Goal: Transaction & Acquisition: Obtain resource

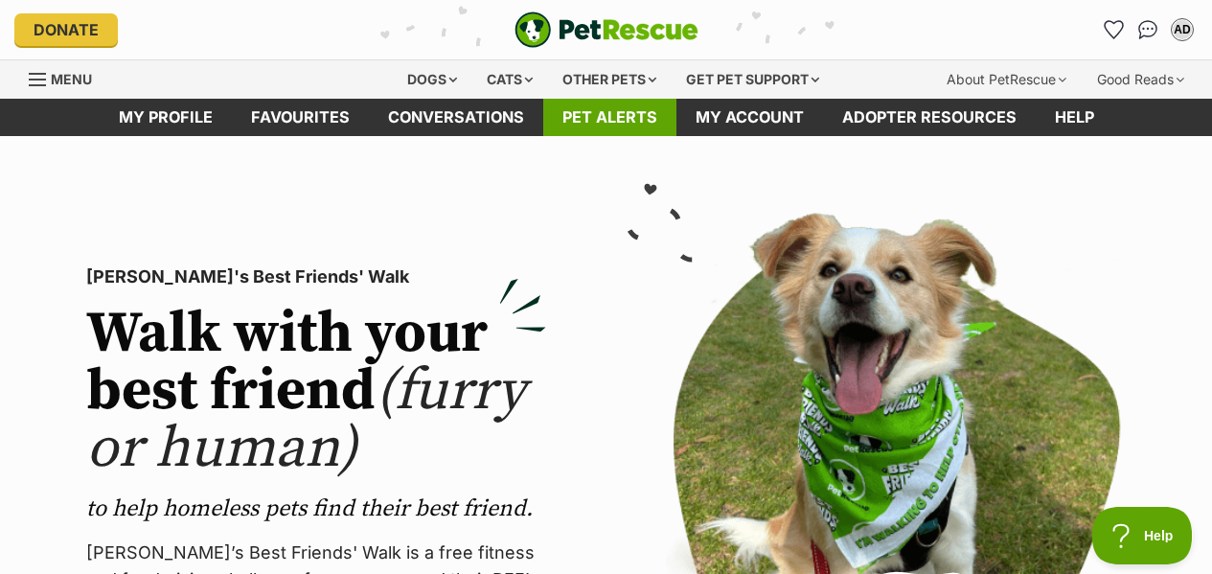
click at [578, 134] on link "Pet alerts" at bounding box center [609, 117] width 133 height 37
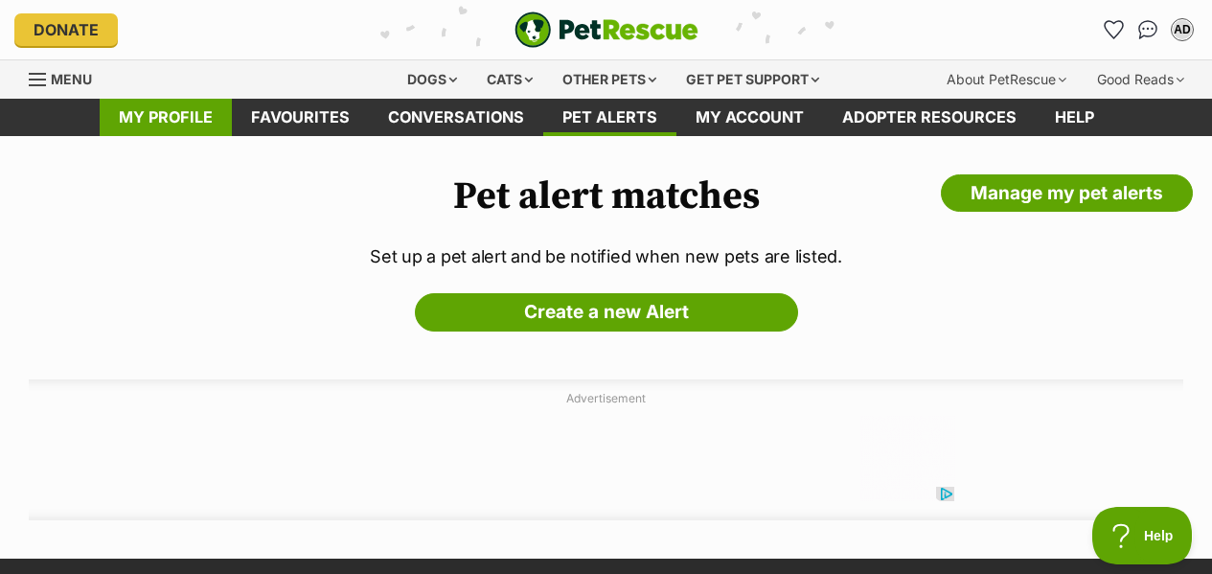
click at [165, 103] on link "My profile" at bounding box center [166, 117] width 132 height 37
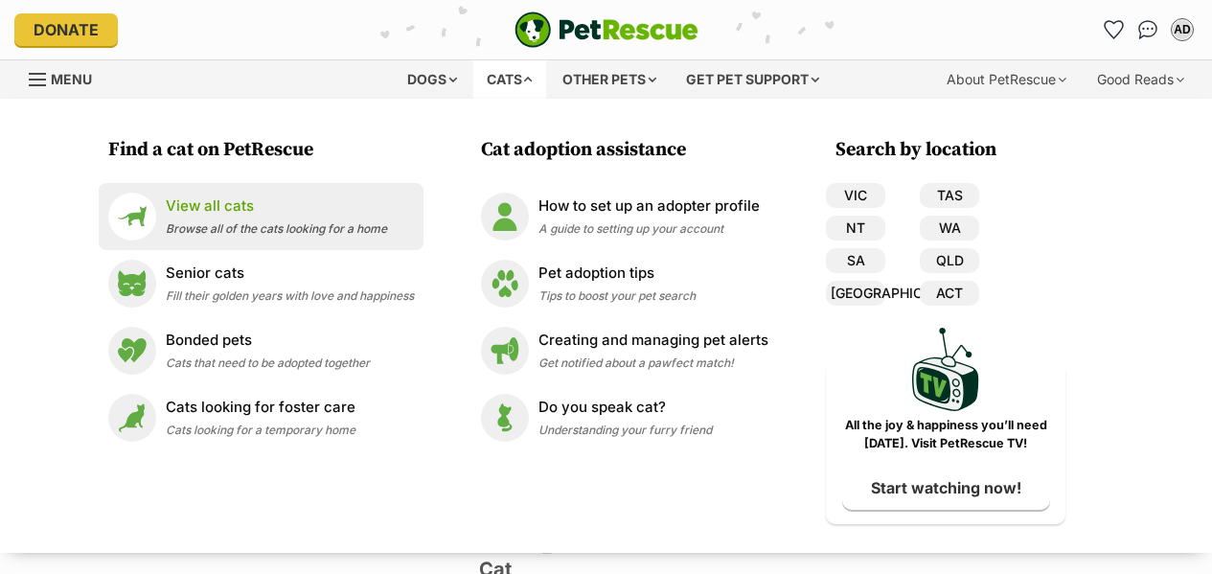
click at [171, 209] on p "View all cats" at bounding box center [276, 206] width 221 height 22
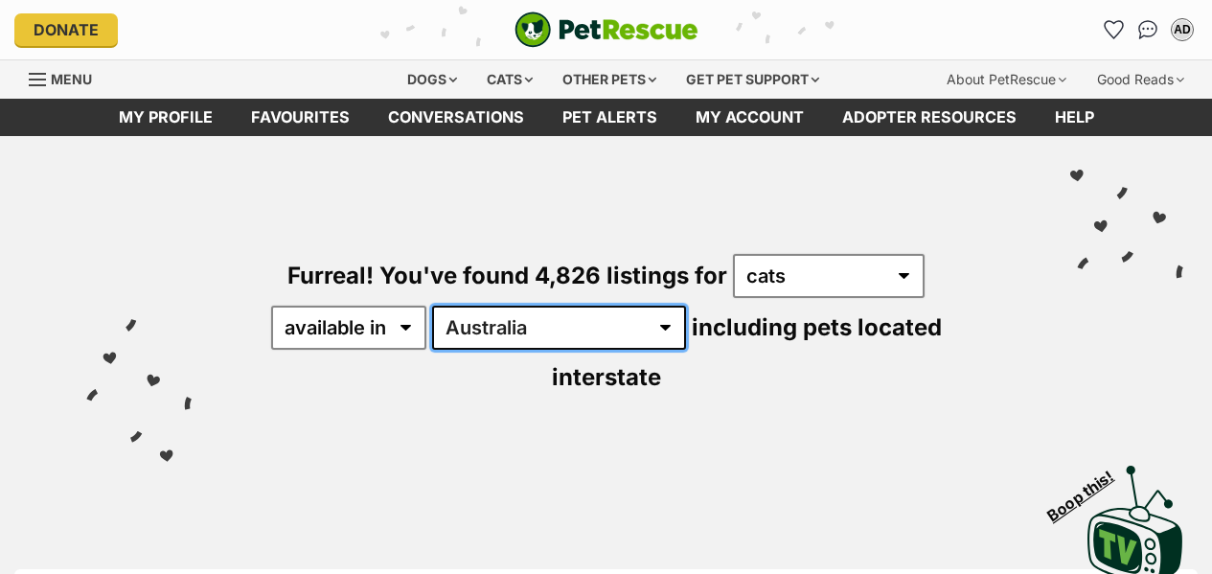
click at [537, 331] on select "Australia ACT NSW NT QLD SA TAS VIC WA" at bounding box center [559, 328] width 254 height 44
select select "VIC"
click at [435, 306] on select "Australia ACT NSW NT QLD SA TAS VIC WA" at bounding box center [559, 328] width 254 height 44
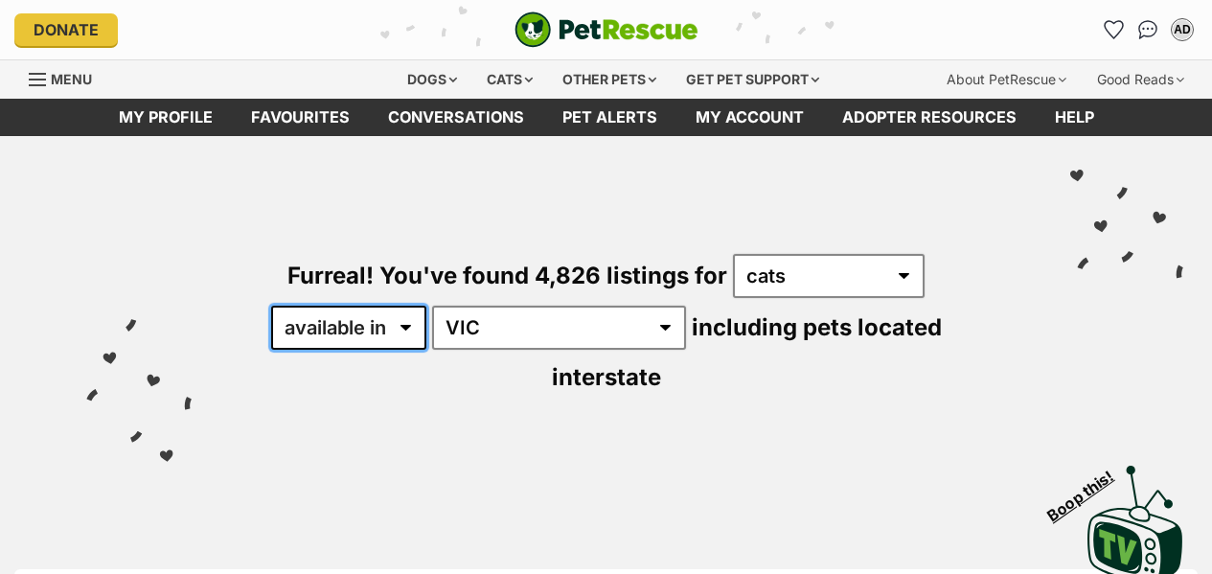
click at [368, 318] on select "available in located in" at bounding box center [348, 328] width 155 height 44
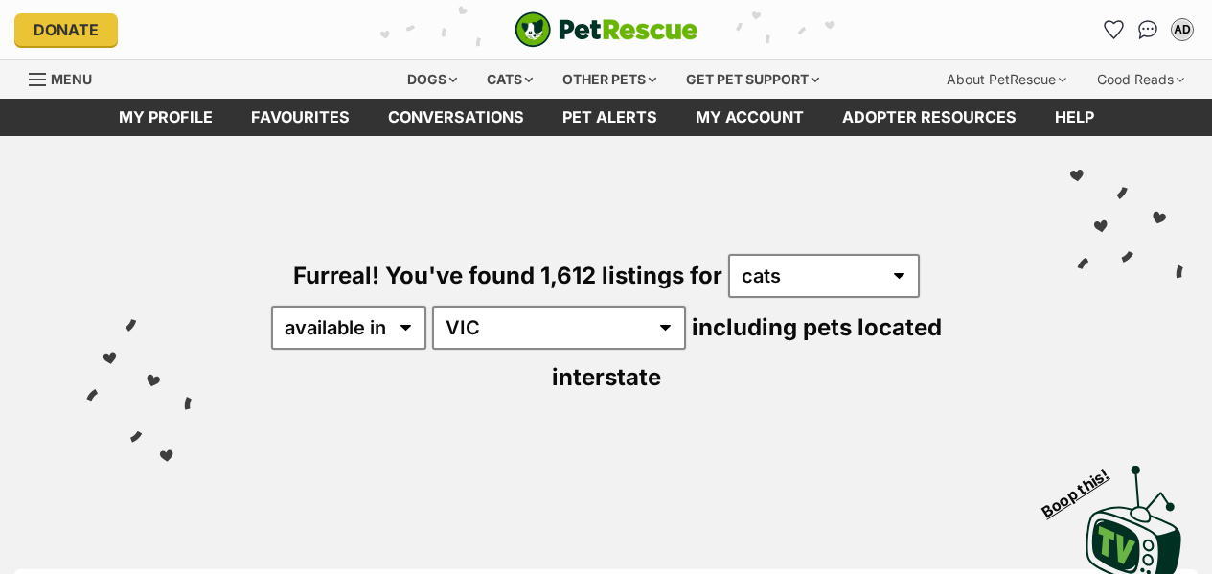
select select "disabled"
click at [272, 306] on select "available in located in" at bounding box center [348, 328] width 155 height 44
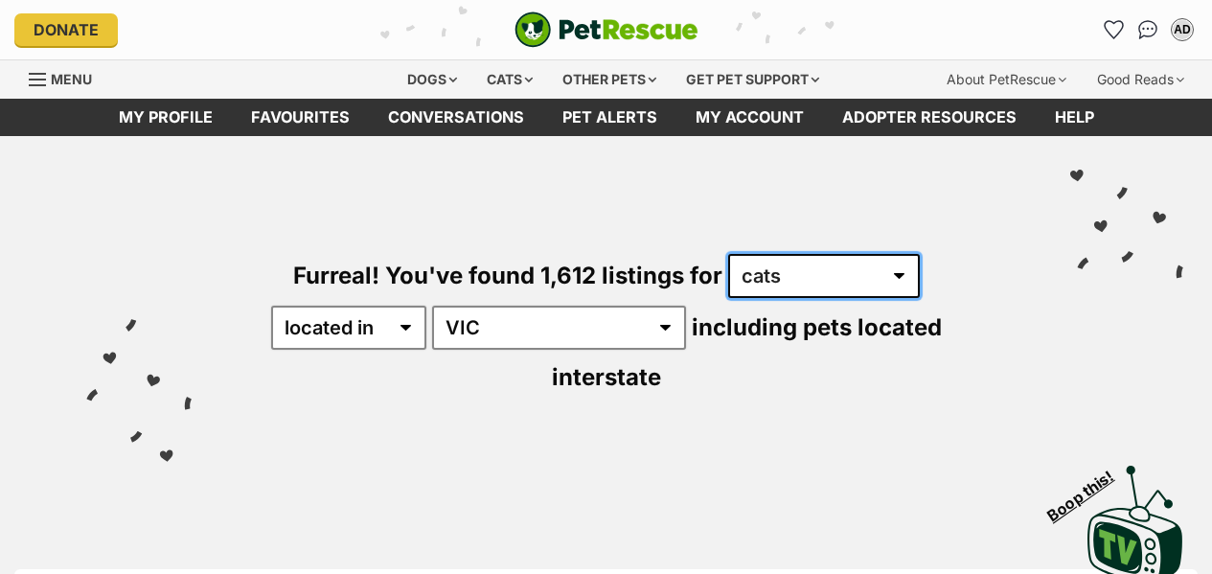
click at [841, 277] on select "any type of pet cats dogs other pets" at bounding box center [824, 276] width 192 height 44
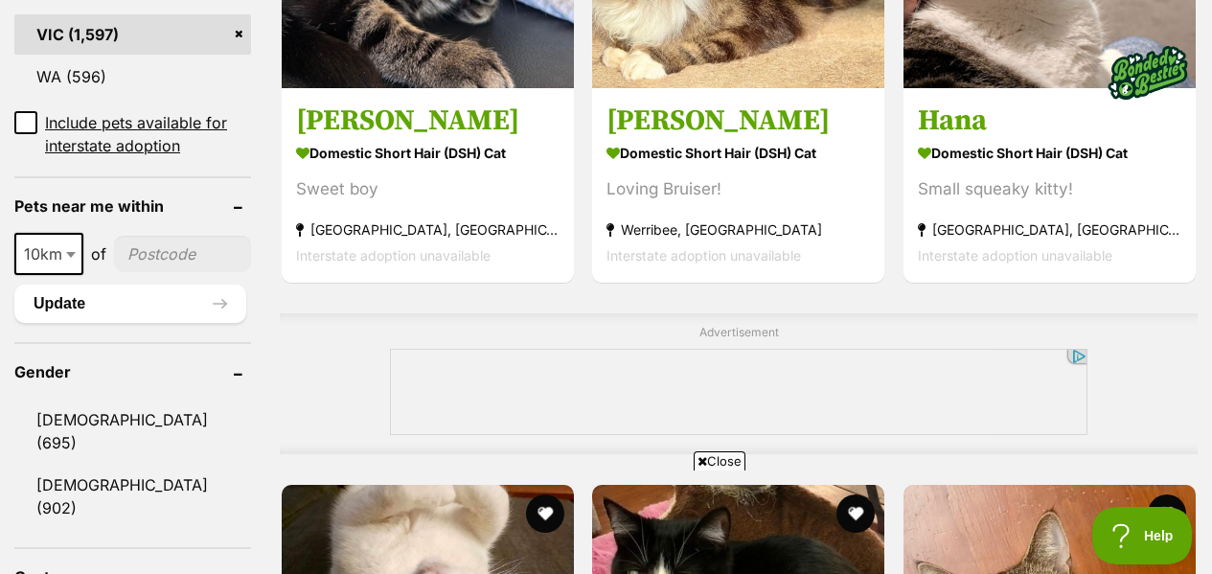
scroll to position [1430, 0]
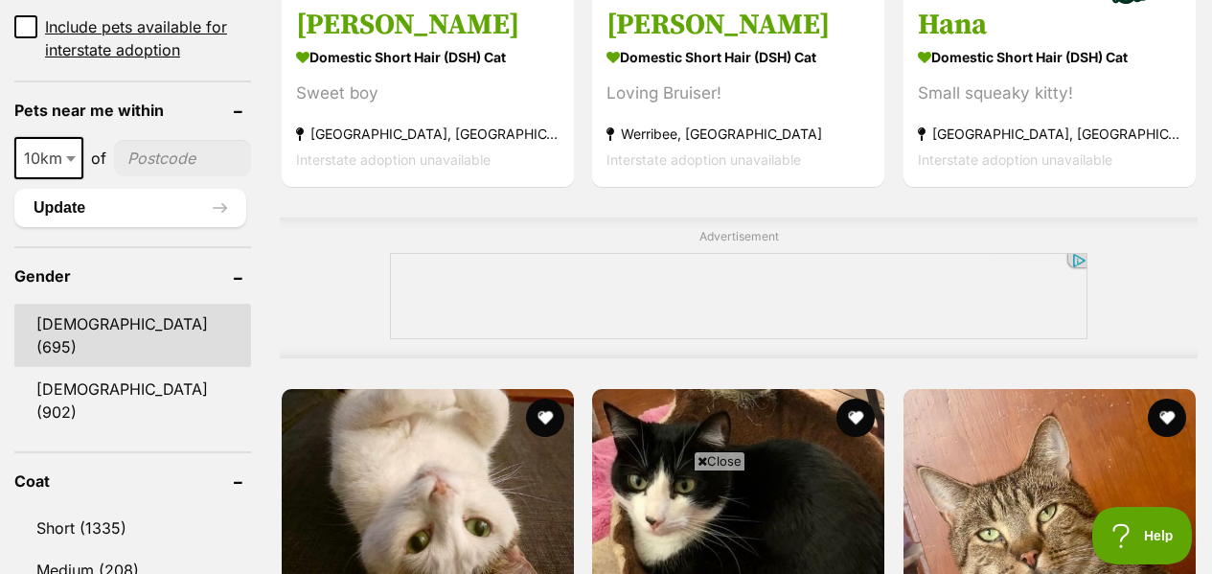
click at [86, 304] on link "Male (695)" at bounding box center [132, 335] width 237 height 63
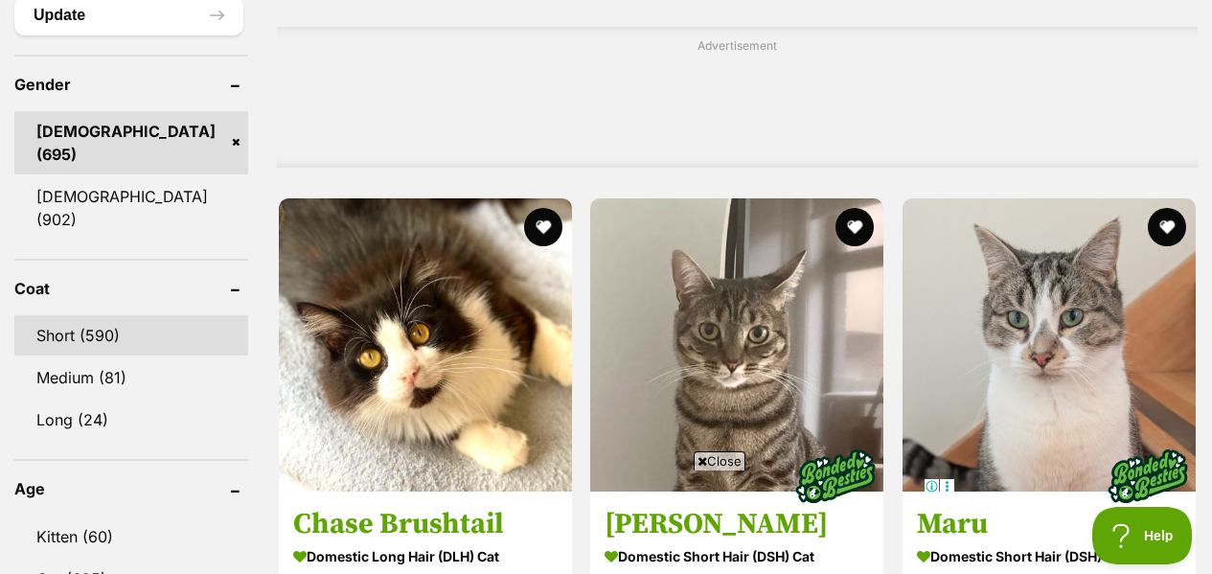
click at [90, 315] on link "Short (590)" at bounding box center [131, 335] width 234 height 40
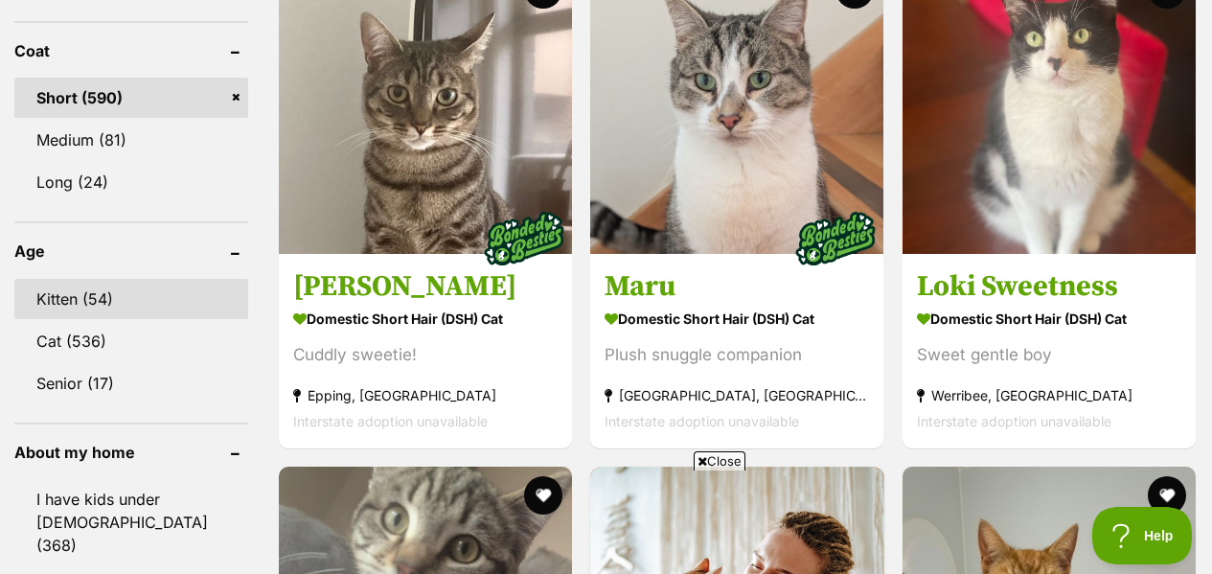
click at [88, 279] on link "Kitten (54)" at bounding box center [131, 299] width 234 height 40
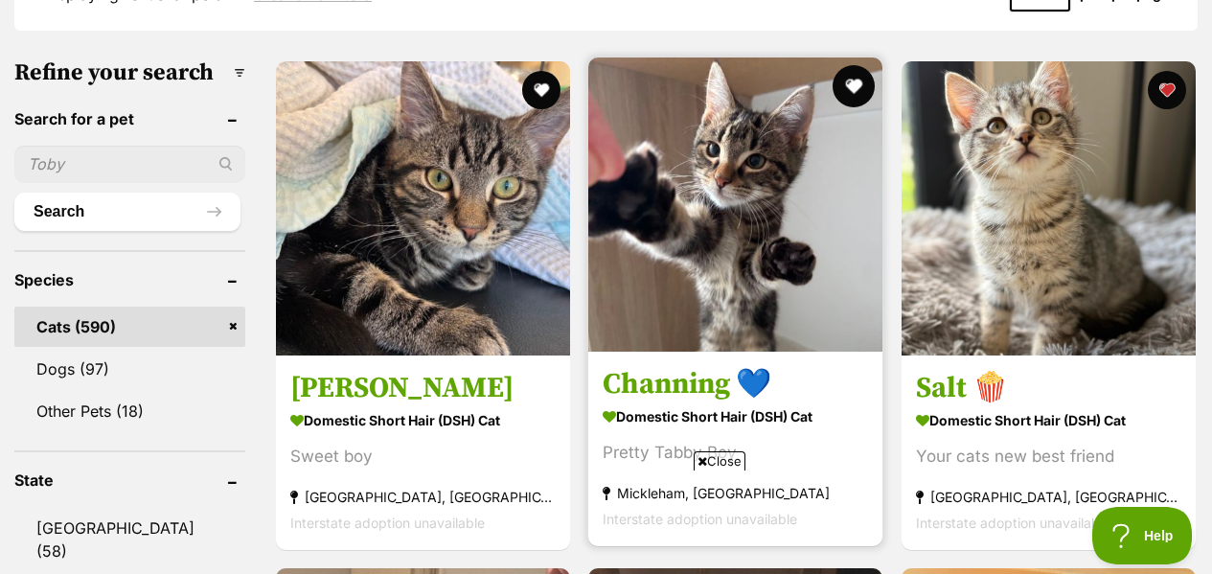
click at [857, 65] on button "favourite" at bounding box center [855, 86] width 42 height 42
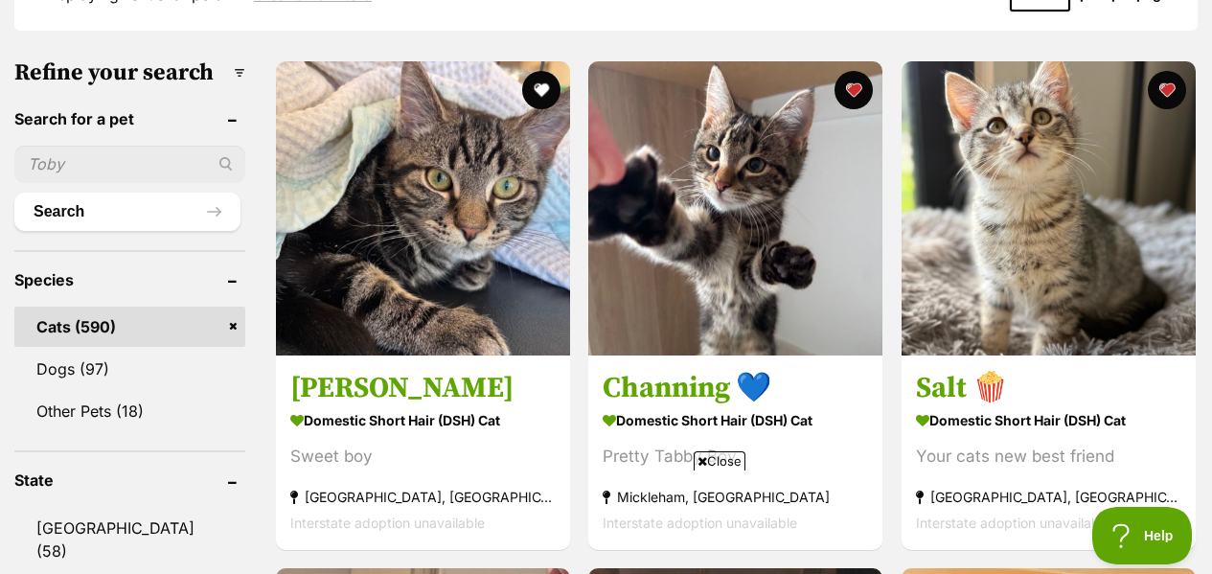
click at [707, 461] on span "Close" at bounding box center [720, 460] width 52 height 19
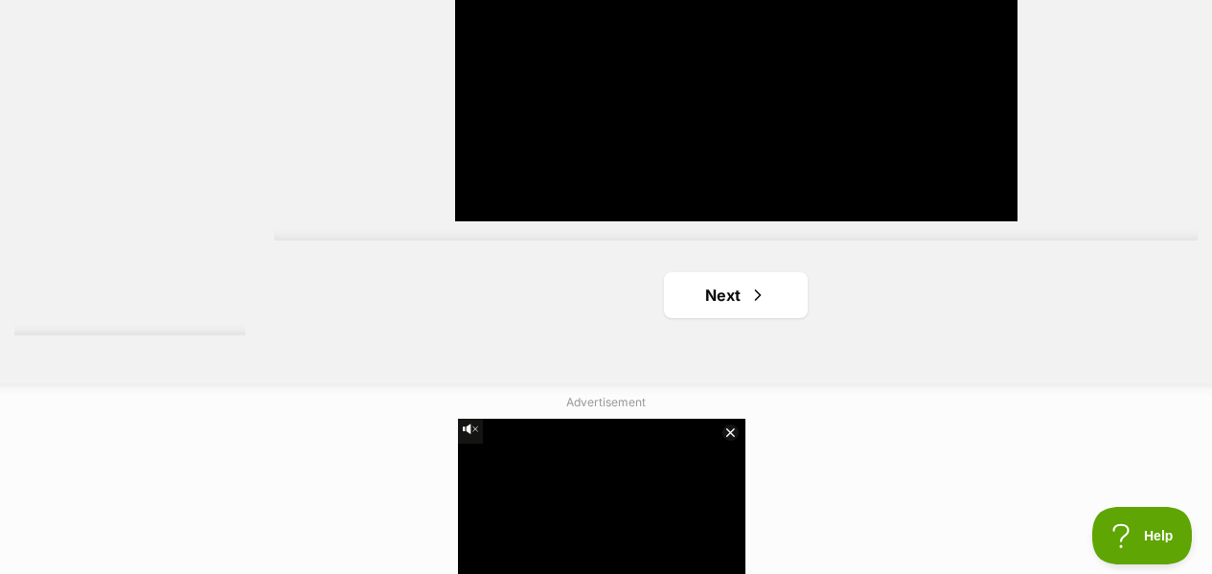
scroll to position [4694, 0]
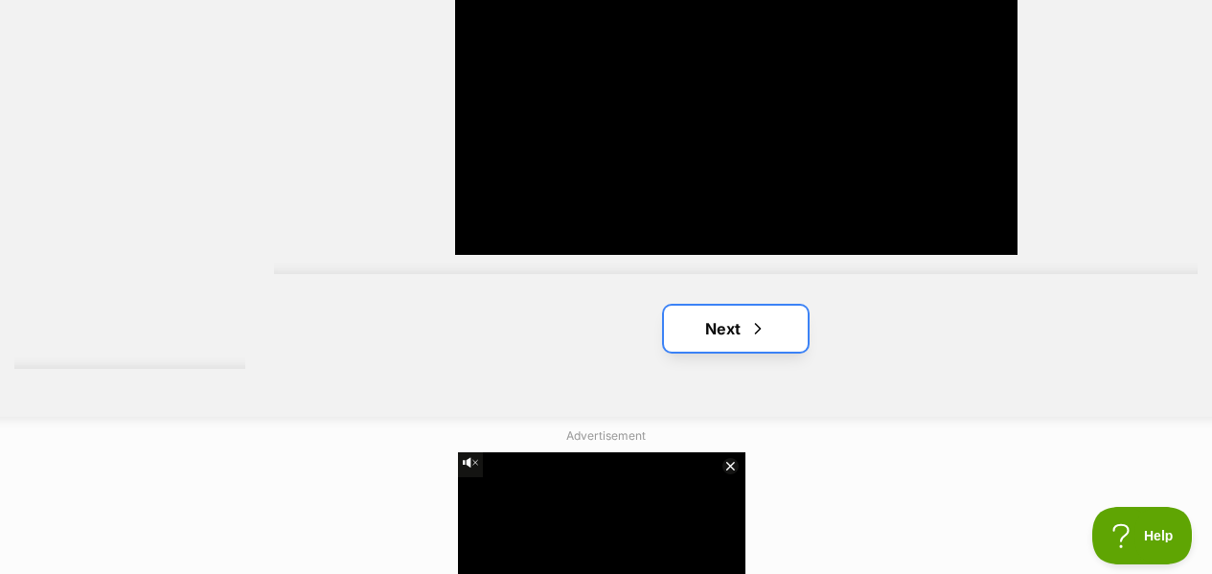
click at [719, 306] on link "Next" at bounding box center [736, 329] width 144 height 46
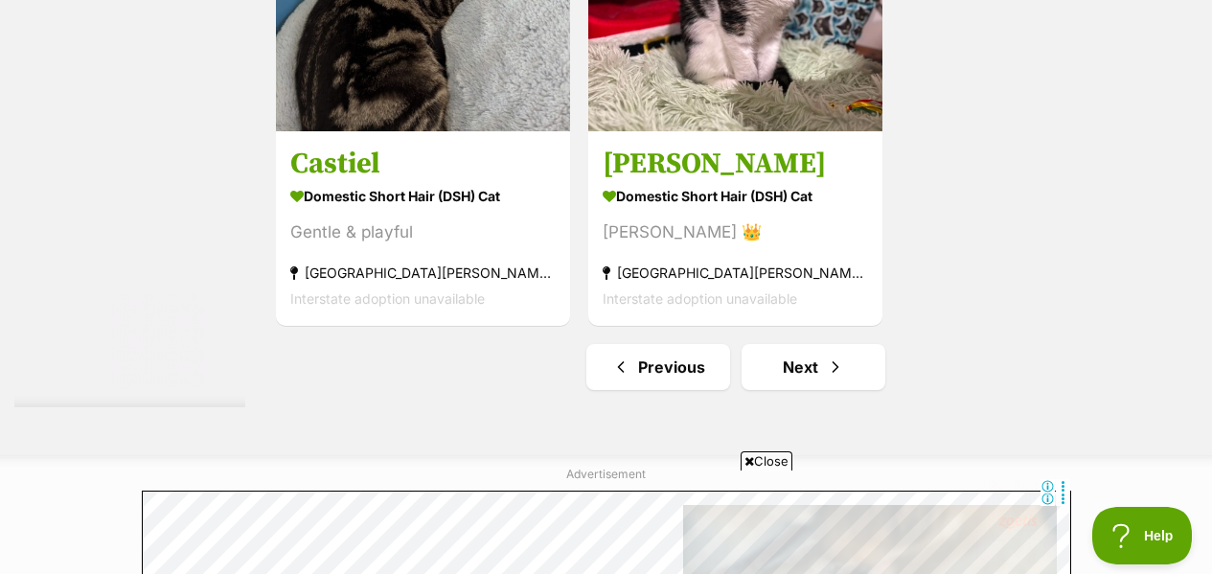
scroll to position [4770, 0]
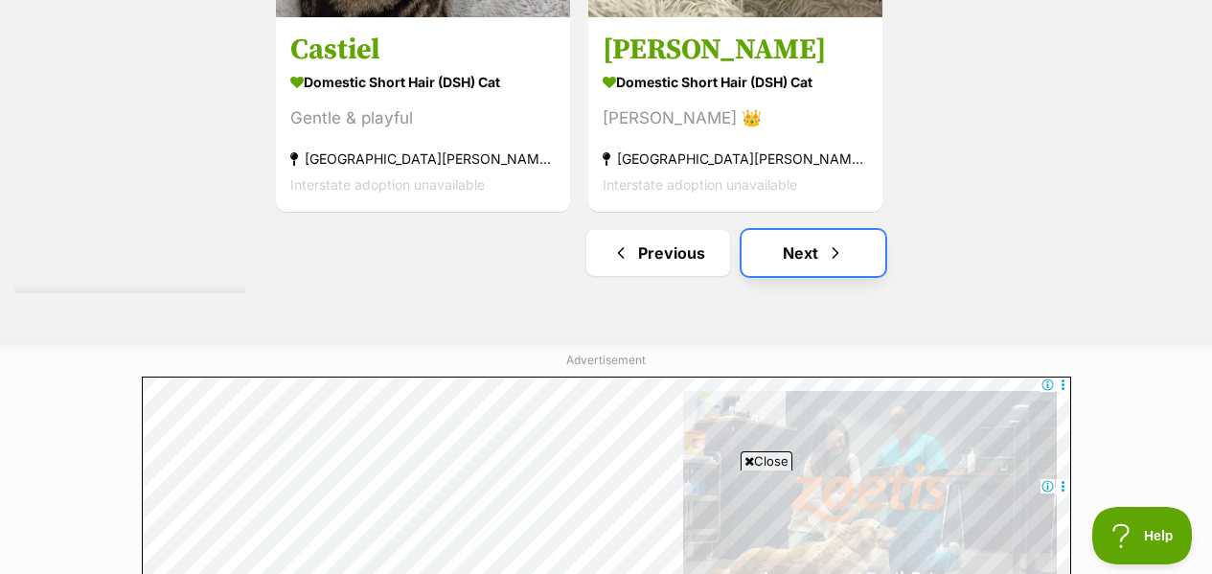
click at [789, 230] on link "Next" at bounding box center [814, 253] width 144 height 46
